Goal: Find specific page/section: Find specific page/section

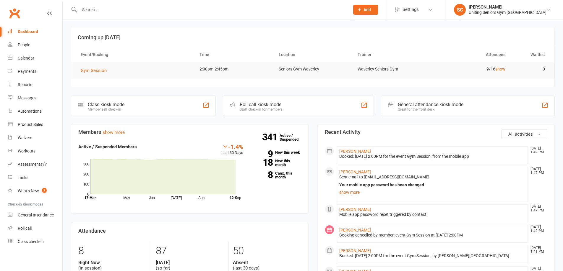
click at [113, 8] on input "text" at bounding box center [212, 10] width 268 height 8
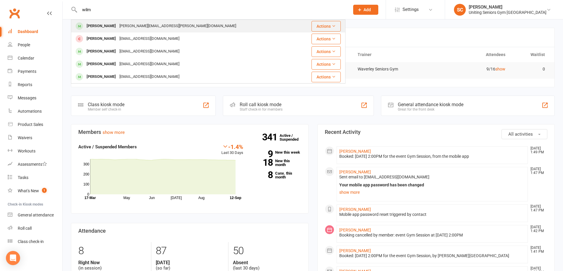
type input "wilm"
click at [122, 24] on div "[PERSON_NAME][EMAIL_ADDRESS][PERSON_NAME][DOMAIN_NAME]" at bounding box center [178, 26] width 120 height 9
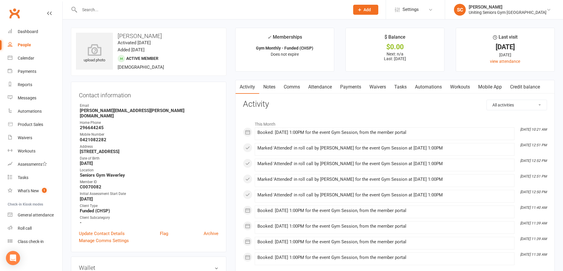
click at [493, 83] on link "Mobile App" at bounding box center [490, 87] width 32 height 14
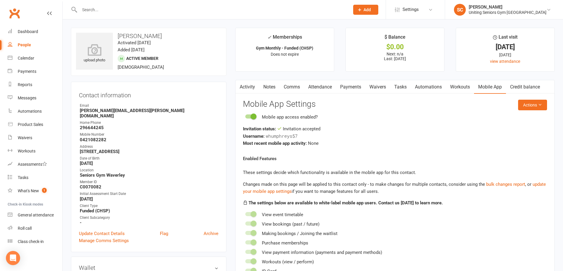
click at [135, 7] on input "text" at bounding box center [212, 10] width 268 height 8
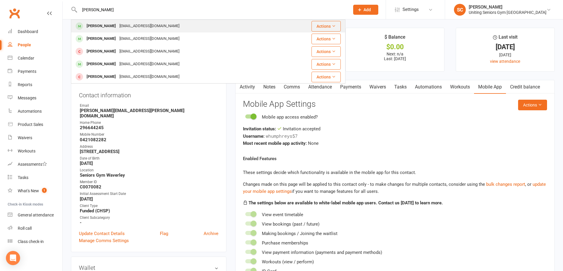
type input "[PERSON_NAME]"
click at [143, 25] on div "[EMAIL_ADDRESS][DOMAIN_NAME]" at bounding box center [150, 26] width 64 height 9
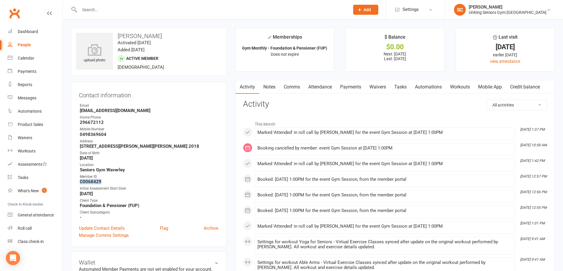
drag, startPoint x: 103, startPoint y: 182, endPoint x: 84, endPoint y: 181, distance: 19.0
click at [79, 181] on li "Member ID C0068429" at bounding box center [148, 179] width 139 height 10
copy strong "C0068429"
